Goal: Task Accomplishment & Management: Manage account settings

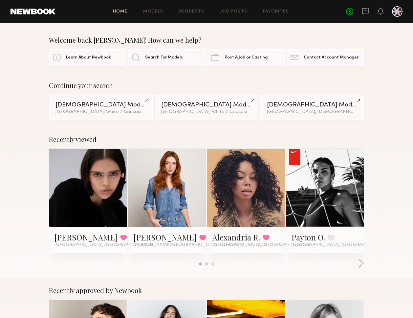
click at [380, 45] on div "Welcome back Jeanne! How can we help? Learn About Newbook Search For Models Pos…" at bounding box center [206, 51] width 413 height 30
click at [364, 11] on icon at bounding box center [365, 11] width 3 height 1
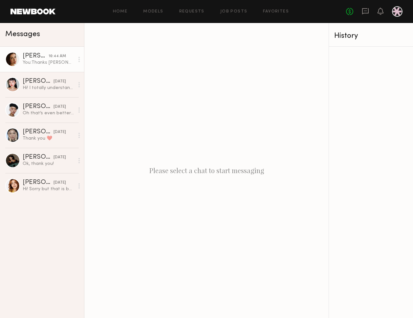
click at [40, 61] on div "You: Thanks [PERSON_NAME]! We will definitely reach out for the next shoot :) W…" at bounding box center [49, 62] width 52 height 6
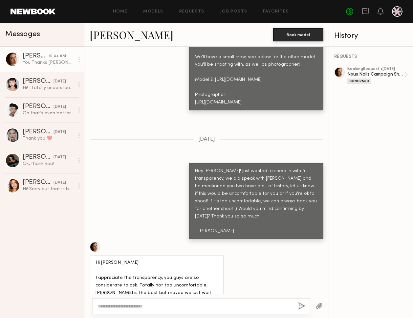
scroll to position [713, 0]
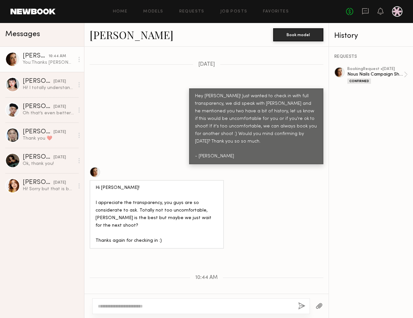
click at [361, 139] on div "REQUESTS booking Request • 08/05/2025 Nous Nails Campaign Shoot Confirmed" at bounding box center [371, 182] width 84 height 271
click at [401, 70] on div "booking Request • 08/05/2025 Nous Nails Campaign Shoot Confirmed" at bounding box center [375, 75] width 56 height 17
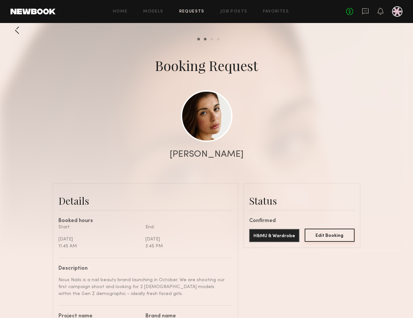
scroll to position [10, 0]
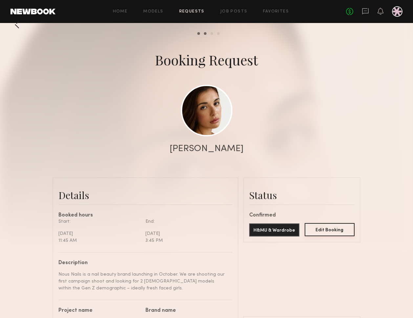
click at [332, 229] on button "Edit Booking" at bounding box center [330, 229] width 50 height 13
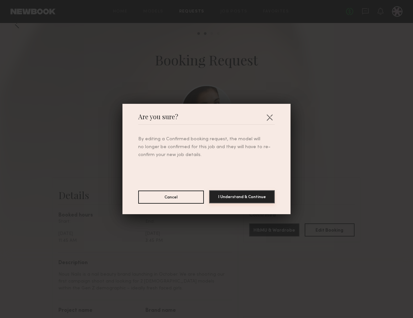
click at [244, 201] on button "I Understand & Continue" at bounding box center [242, 196] width 66 height 13
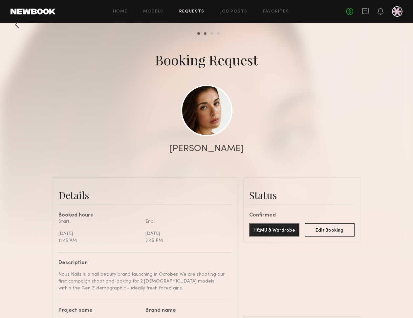
scroll to position [893, 0]
click at [213, 120] on link at bounding box center [207, 110] width 52 height 52
click at [365, 13] on icon at bounding box center [365, 11] width 7 height 6
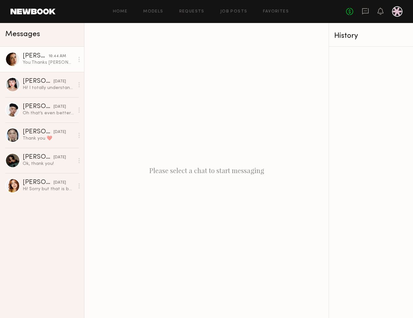
click at [46, 63] on div "You: Thanks Jasmine! We will definitely reach out for the next shoot :) We woul…" at bounding box center [49, 62] width 52 height 6
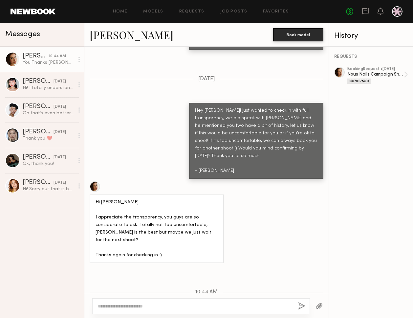
scroll to position [713, 0]
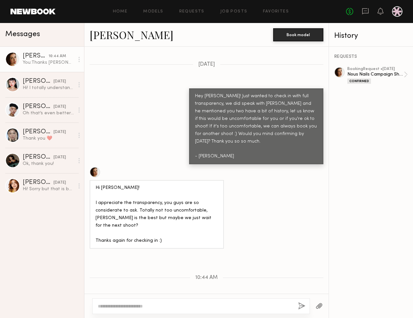
click at [21, 250] on div "Jasmine G. 10:44 AM You: Thanks Jasmine! We will definitely reach out for the n…" at bounding box center [42, 182] width 84 height 271
